Goal: Information Seeking & Learning: Learn about a topic

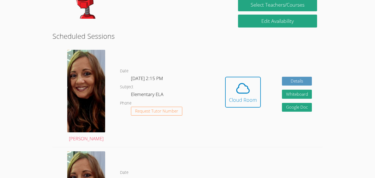
scroll to position [88, 0]
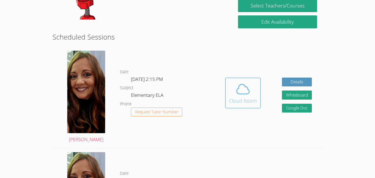
click at [242, 85] on icon at bounding box center [242, 88] width 15 height 15
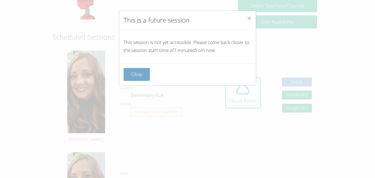
click at [135, 68] on button "Okay" at bounding box center [137, 74] width 26 height 13
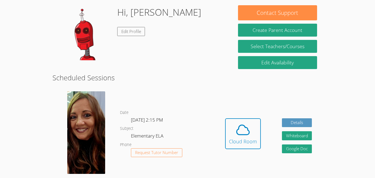
scroll to position [44, 0]
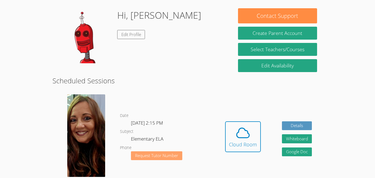
click at [153, 154] on span "Request Tutor Number" at bounding box center [156, 155] width 43 height 4
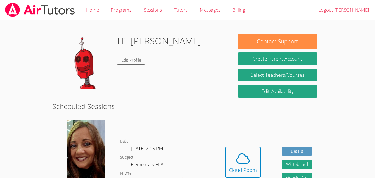
scroll to position [26, 0]
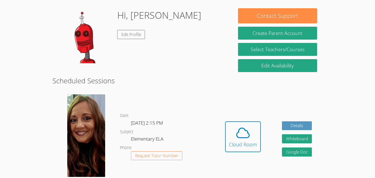
click at [75, 110] on img at bounding box center [86, 135] width 38 height 82
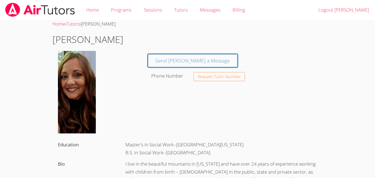
click at [85, 75] on img at bounding box center [77, 92] width 38 height 82
click at [93, 2] on link "Home" at bounding box center [92, 10] width 25 height 20
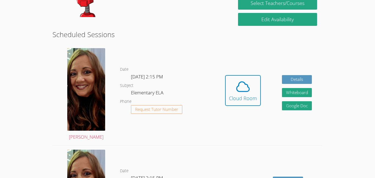
scroll to position [74, 0]
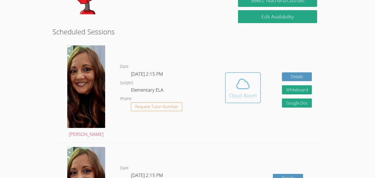
click at [233, 93] on div "Cloud Room" at bounding box center [243, 95] width 28 height 8
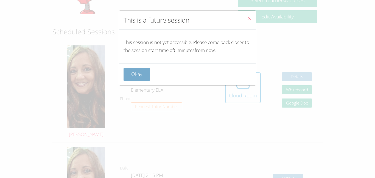
click at [138, 72] on button "Okay" at bounding box center [137, 74] width 26 height 13
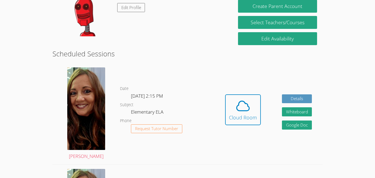
scroll to position [0, 0]
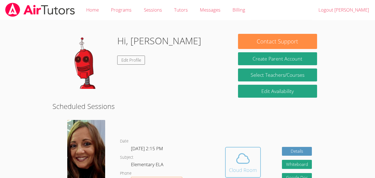
click at [234, 163] on span at bounding box center [243, 157] width 28 height 15
click at [238, 157] on icon at bounding box center [243, 159] width 13 height 10
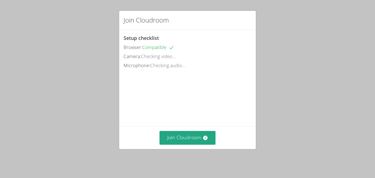
click at [220, 139] on div "Join Cloudroom" at bounding box center [188, 137] width 128 height 13
click at [210, 144] on button "Join Cloudroom" at bounding box center [188, 137] width 56 height 13
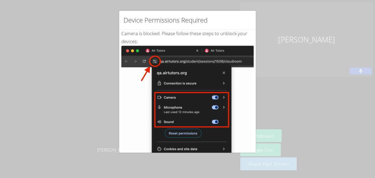
click at [319, 28] on div "Device Permissions Required Camera is blocked . Please follow these steps to un…" at bounding box center [187, 89] width 375 height 178
click at [275, 87] on div "Device Permissions Required Camera is blocked . Please follow these steps to un…" at bounding box center [187, 89] width 375 height 178
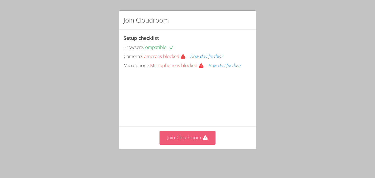
click at [207, 140] on icon at bounding box center [205, 137] width 5 height 4
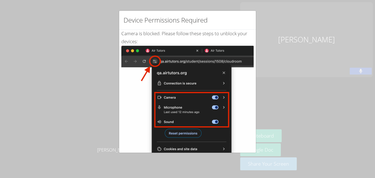
click at [347, 27] on div "Device Permissions Required Camera is blocked . Please follow these steps to un…" at bounding box center [187, 89] width 375 height 178
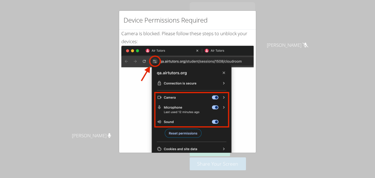
click at [295, 21] on div "Device Permissions Required Camera is blocked . Please follow these steps to un…" at bounding box center [187, 89] width 375 height 178
click at [375, 126] on div "Device Permissions Required Camera is blocked . Please follow these steps to un…" at bounding box center [187, 89] width 375 height 178
click at [260, 30] on div "Device Permissions Required Camera is blocked . Please follow these steps to un…" at bounding box center [187, 89] width 375 height 178
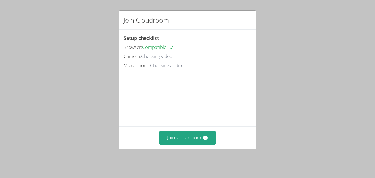
click at [202, 149] on div "Join Cloudroom" at bounding box center [187, 137] width 137 height 23
click at [200, 144] on button "Join Cloudroom" at bounding box center [188, 137] width 56 height 13
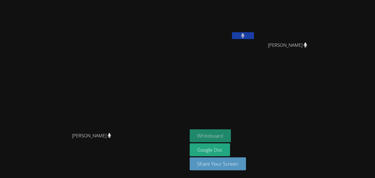
click at [231, 138] on button "Whiteboard" at bounding box center [210, 135] width 41 height 13
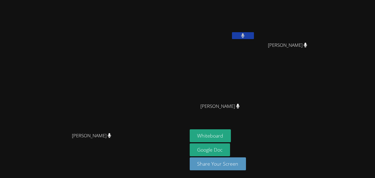
click at [238, 73] on aside "Arely Gutierrez Cisneros Arman Singh Arman Singh Chanh Nguyen Chanh Nguyen Whit…" at bounding box center [256, 89] width 137 height 178
click at [231, 135] on button "Whiteboard" at bounding box center [210, 135] width 41 height 13
click at [307, 48] on span "Arman Singh" at bounding box center [287, 45] width 39 height 8
click at [260, 126] on aside "Arely Gutierrez Cisneros Chanh Nguyen Chanh Nguyen Arman Singh Arman Singh Whit…" at bounding box center [256, 89] width 137 height 178
click at [231, 133] on button "Whiteboard" at bounding box center [210, 135] width 41 height 13
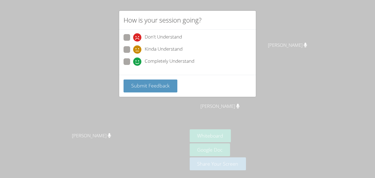
click at [133, 54] on span at bounding box center [133, 54] width 0 height 0
click at [133, 49] on input "Kinda Understand" at bounding box center [135, 48] width 5 height 5
radio input "true"
click at [160, 87] on span "Submit Feedback" at bounding box center [150, 85] width 38 height 7
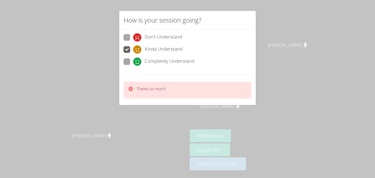
click at [168, 86] on div "Thanks so much!" at bounding box center [188, 90] width 128 height 17
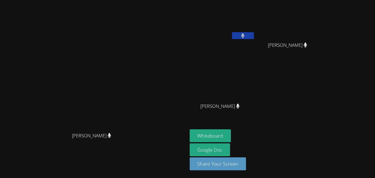
click at [190, 129] on button "Whiteboard" at bounding box center [210, 135] width 41 height 13
click at [185, 86] on video at bounding box center [93, 77] width 183 height 103
